Goal: Task Accomplishment & Management: Complete application form

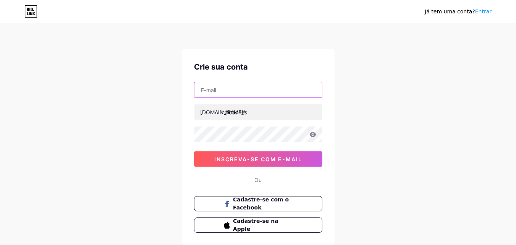
click at [238, 89] on input "text" at bounding box center [257, 89] width 127 height 15
click at [229, 87] on input "text" at bounding box center [257, 89] width 127 height 15
type input "[EMAIL_ADDRESS][DOMAIN_NAME]"
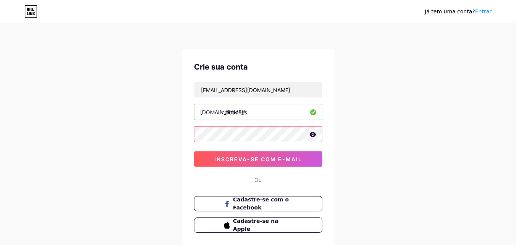
click at [187, 131] on div "Crie sua conta [EMAIL_ADDRESS][DOMAIN_NAME] [DOMAIN_NAME]/ indicacoes 0cAFcWeA5…" at bounding box center [258, 147] width 153 height 196
click at [311, 133] on icon at bounding box center [312, 134] width 6 height 5
click at [154, 133] on div "Já tem uma conta? Entrar Crie sua conta [EMAIL_ADDRESS][DOMAIN_NAME] [DOMAIN_NA…" at bounding box center [258, 146] width 516 height 292
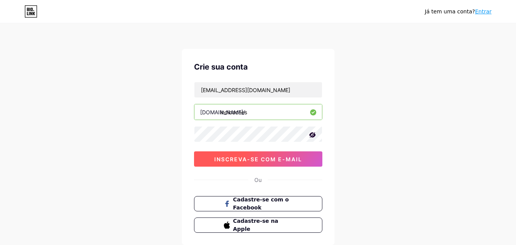
click at [268, 156] on font "inscreva-se com e-mail" at bounding box center [258, 159] width 88 height 6
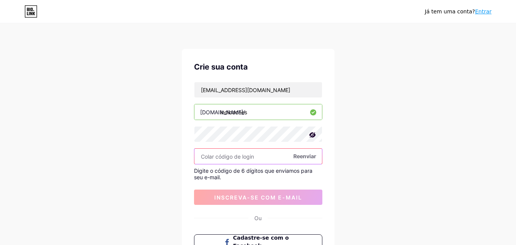
click at [259, 160] on input "text" at bounding box center [257, 155] width 127 height 15
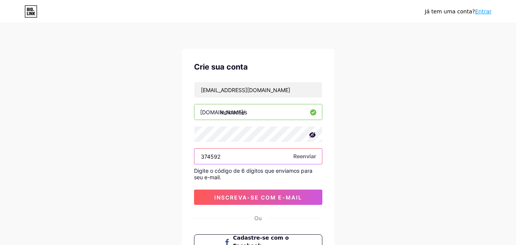
type input "374592"
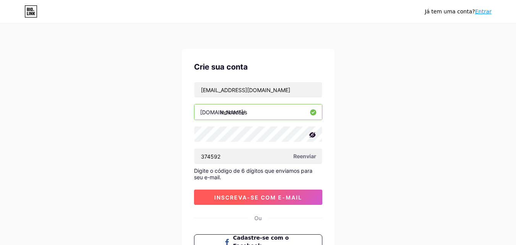
click at [230, 195] on font "inscreva-se com e-mail" at bounding box center [258, 197] width 88 height 6
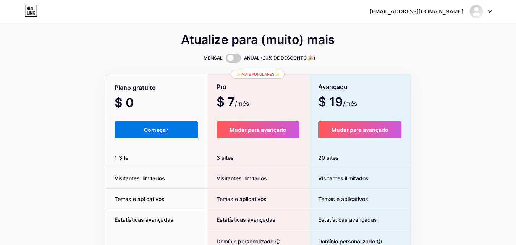
click at [149, 132] on font "Começar" at bounding box center [156, 129] width 24 height 6
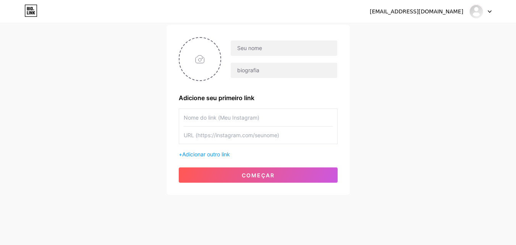
drag, startPoint x: 442, startPoint y: 92, endPoint x: 442, endPoint y: 134, distance: 42.8
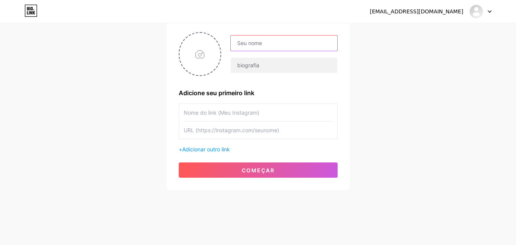
click at [287, 40] on input "text" at bounding box center [284, 42] width 106 height 15
click at [245, 111] on input "text" at bounding box center [258, 112] width 149 height 17
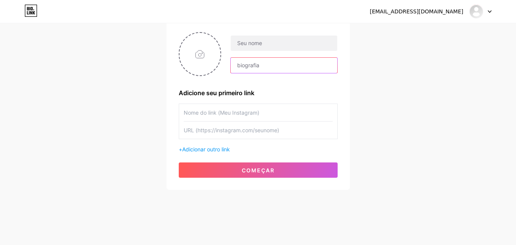
click at [293, 68] on input "text" at bounding box center [284, 65] width 106 height 15
type input "M"
type input "Links que Uso e Funcionam"
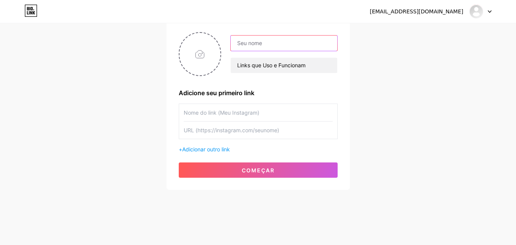
click at [282, 40] on input "text" at bounding box center [284, 42] width 106 height 15
click at [363, 110] on div "[EMAIL_ADDRESS][DOMAIN_NAME] Painel Sair Configure sua página Vamos configurar …" at bounding box center [258, 78] width 516 height 272
click at [276, 40] on input "text" at bounding box center [284, 42] width 106 height 15
click at [239, 115] on input "text" at bounding box center [258, 112] width 149 height 17
